Goal: Task Accomplishment & Management: Manage account settings

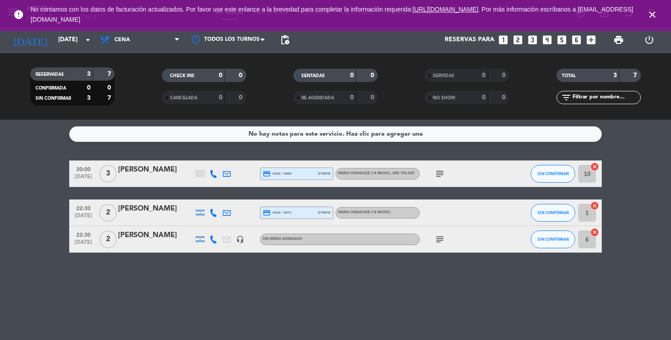
click at [200, 175] on div at bounding box center [200, 173] width 9 height 7
click at [214, 174] on icon at bounding box center [213, 174] width 8 height 8
click at [442, 174] on icon "subject" at bounding box center [439, 174] width 11 height 11
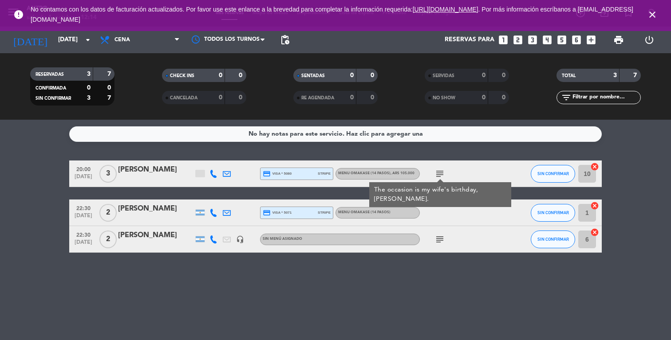
click at [442, 174] on icon "subject" at bounding box center [439, 174] width 11 height 11
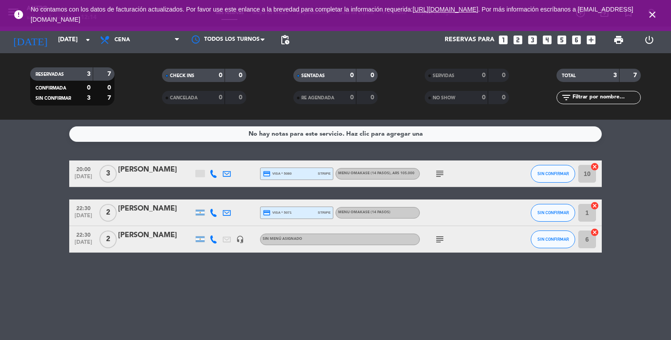
click at [384, 177] on div "MENU OMAKASE (14 PASOS) , ARS 105.000" at bounding box center [377, 174] width 84 height 12
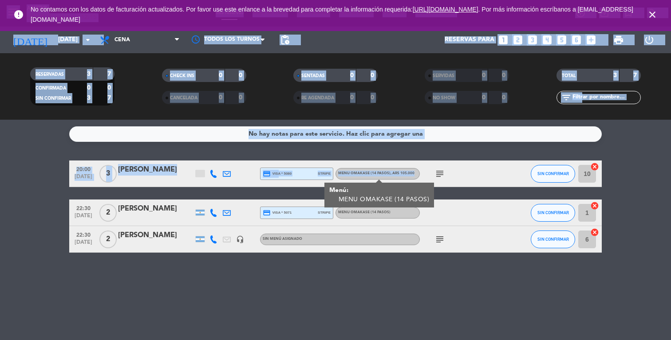
drag, startPoint x: 358, startPoint y: 177, endPoint x: 311, endPoint y: -5, distance: 188.9
click at [311, 0] on html "close × ANTRO × chrome_reader_mode Listado de Reservas account_box Clientes acc…" at bounding box center [335, 170] width 671 height 340
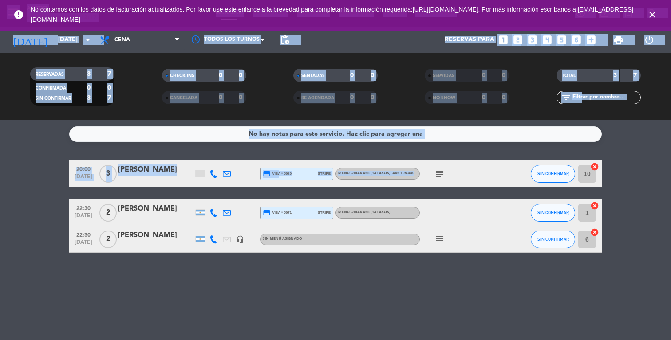
click at [355, 207] on div "MENU OMAKASE (14 PASOS)" at bounding box center [377, 213] width 84 height 12
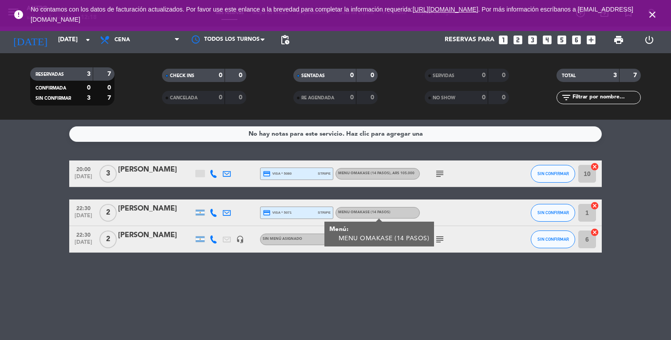
click at [445, 238] on span "subject" at bounding box center [439, 239] width 13 height 11
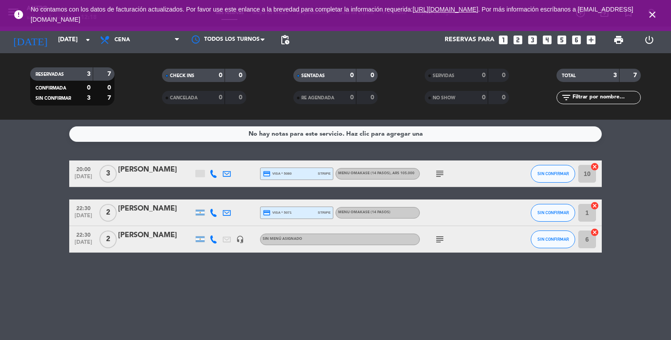
click at [443, 239] on icon "subject" at bounding box center [439, 239] width 11 height 11
click at [214, 239] on icon at bounding box center [213, 240] width 8 height 8
click at [196, 225] on span "Copiar" at bounding box center [205, 224] width 19 height 9
